Goal: Obtain resource: Download file/media

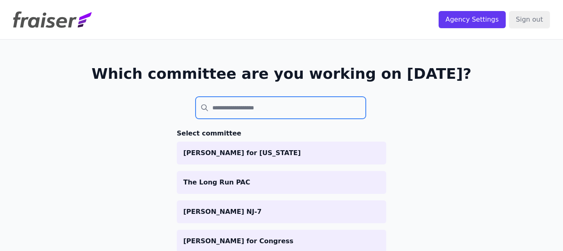
click at [230, 114] on input "search" at bounding box center [280, 108] width 170 height 22
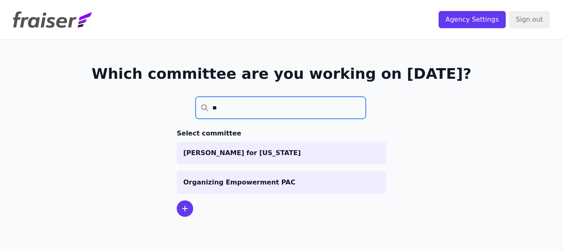
type input "*"
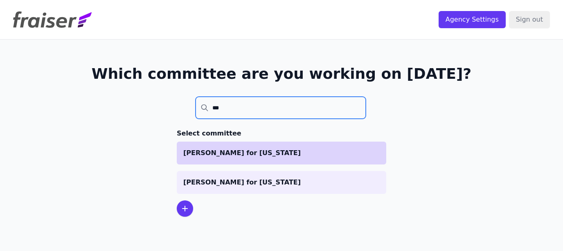
type input "***"
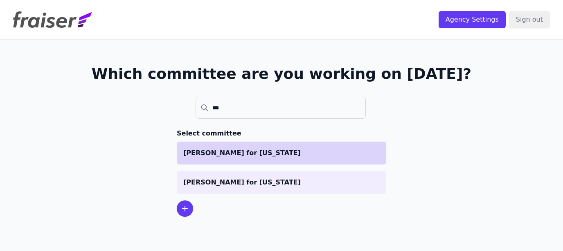
click at [240, 160] on li "[PERSON_NAME] for [US_STATE]" at bounding box center [281, 153] width 209 height 23
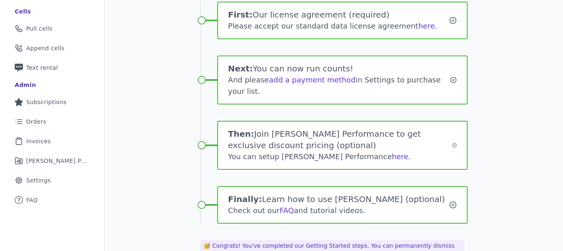
scroll to position [161, 0]
click at [67, 121] on link "List Icon Outline of bulleted list Orders" at bounding box center [52, 121] width 91 height 18
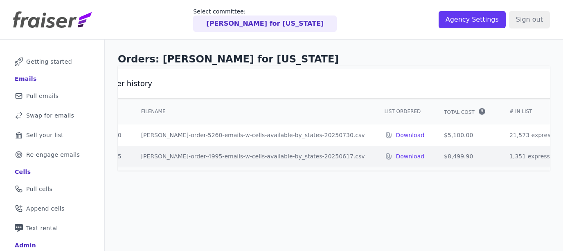
scroll to position [0, 22]
click at [395, 135] on p "Download" at bounding box center [409, 135] width 29 height 8
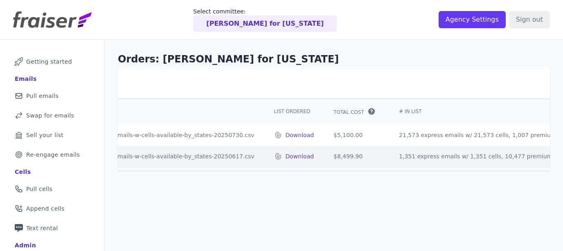
scroll to position [0, 132]
